Goal: Transaction & Acquisition: Subscribe to service/newsletter

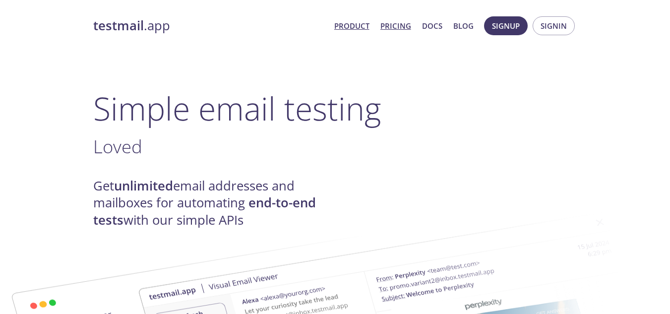
click at [406, 29] on link "Pricing" at bounding box center [395, 25] width 31 height 13
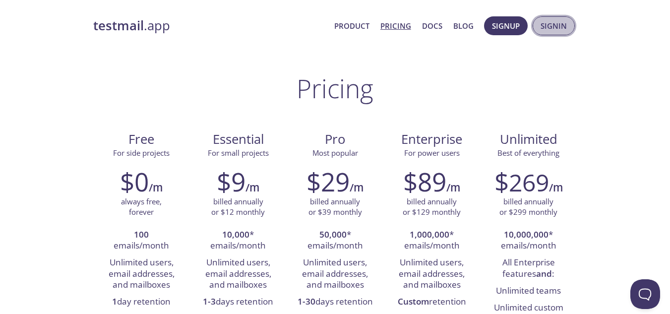
click at [555, 24] on span "Signin" at bounding box center [554, 25] width 26 height 13
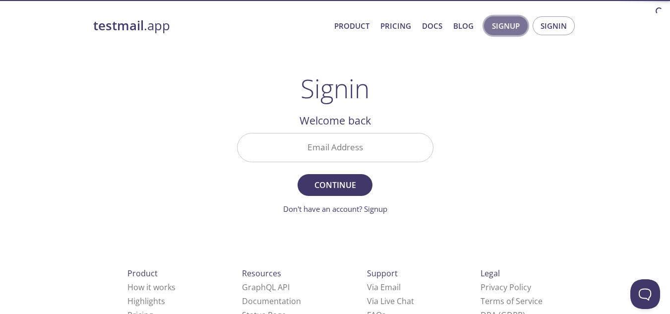
click at [503, 28] on span "Signup" at bounding box center [506, 25] width 28 height 13
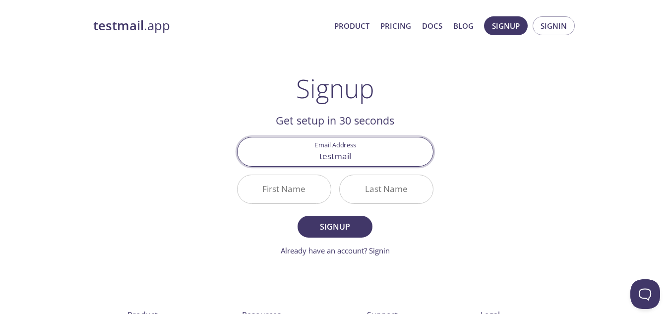
type input "testmail"
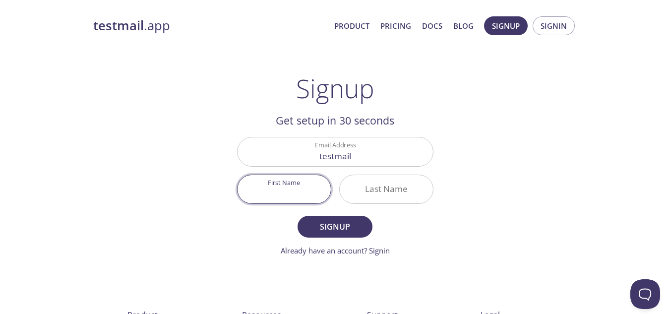
click at [297, 197] on input "First Name" at bounding box center [284, 189] width 93 height 28
type input "JM"
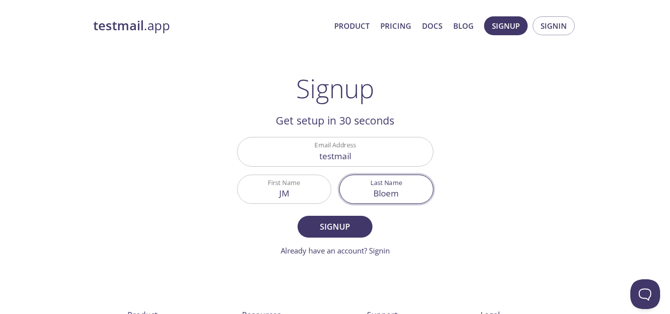
type input "Bloem"
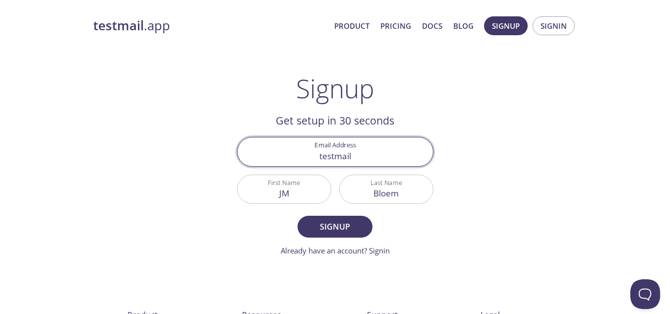
click at [373, 159] on input "testmail" at bounding box center [335, 151] width 195 height 28
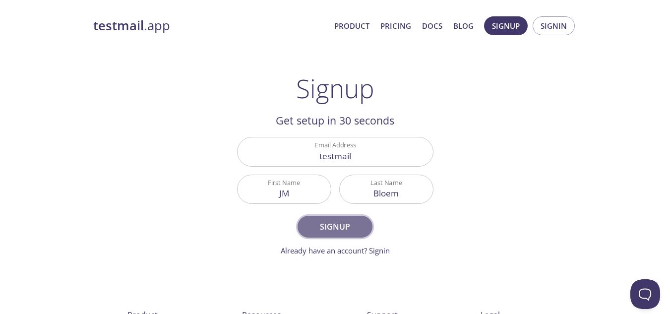
click at [328, 228] on span "Signup" at bounding box center [335, 227] width 53 height 14
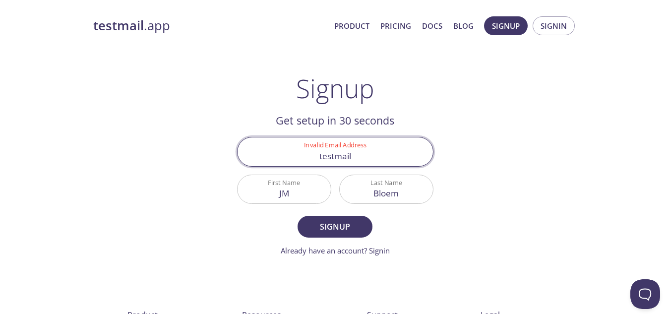
click at [366, 162] on input "testmail" at bounding box center [335, 151] width 195 height 28
